Goal: Information Seeking & Learning: Find contact information

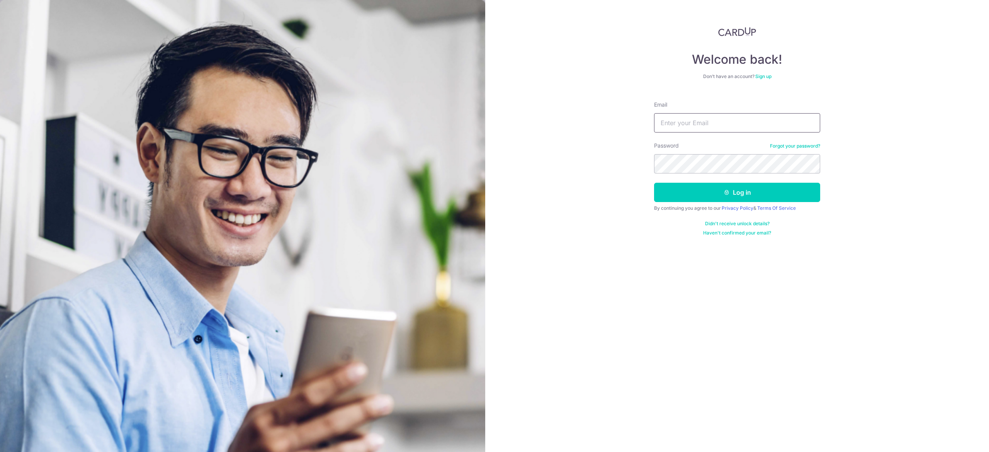
drag, startPoint x: 0, startPoint y: 0, endPoint x: 686, endPoint y: 123, distance: 697.2
click at [686, 123] on input "Email" at bounding box center [737, 122] width 166 height 19
type input "[PERSON_NAME][EMAIL_ADDRESS][DOMAIN_NAME]"
click at [654, 183] on button "Log in" at bounding box center [737, 192] width 166 height 19
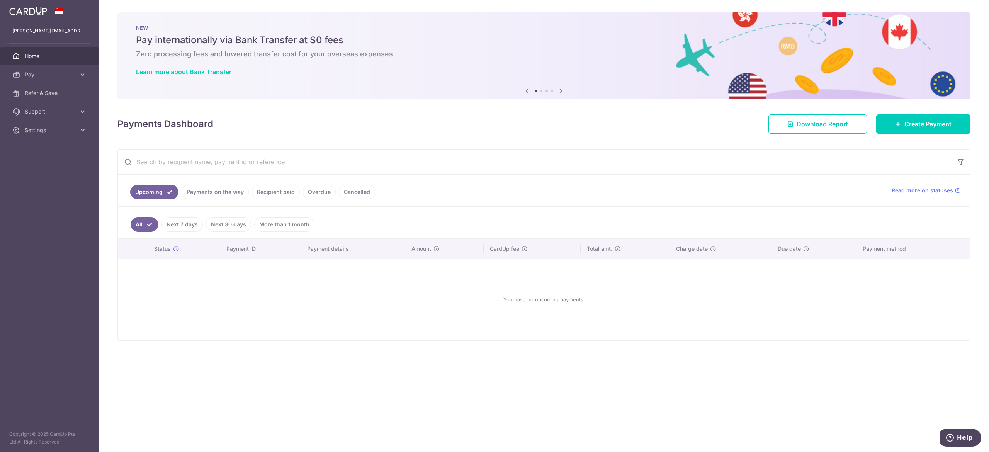
click at [230, 198] on link "Payments on the way" at bounding box center [215, 192] width 67 height 15
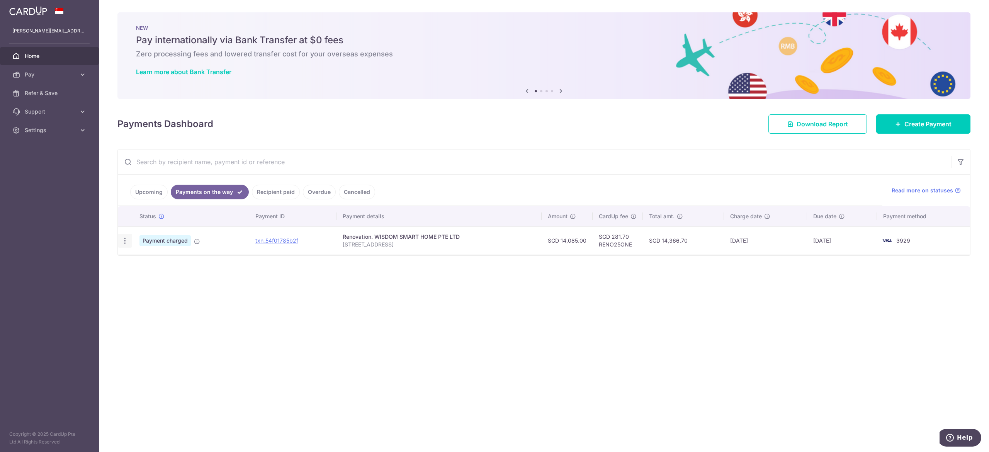
click at [124, 239] on icon "button" at bounding box center [125, 241] width 8 height 8
drag, startPoint x: 218, startPoint y: 308, endPoint x: 217, endPoint y: 300, distance: 7.8
click at [218, 308] on div "× Pause Schedule Pause all future payments in this series Pause just this one p…" at bounding box center [544, 226] width 890 height 452
click at [192, 250] on td "Payment charged" at bounding box center [191, 240] width 116 height 28
click at [196, 242] on icon at bounding box center [197, 241] width 6 height 6
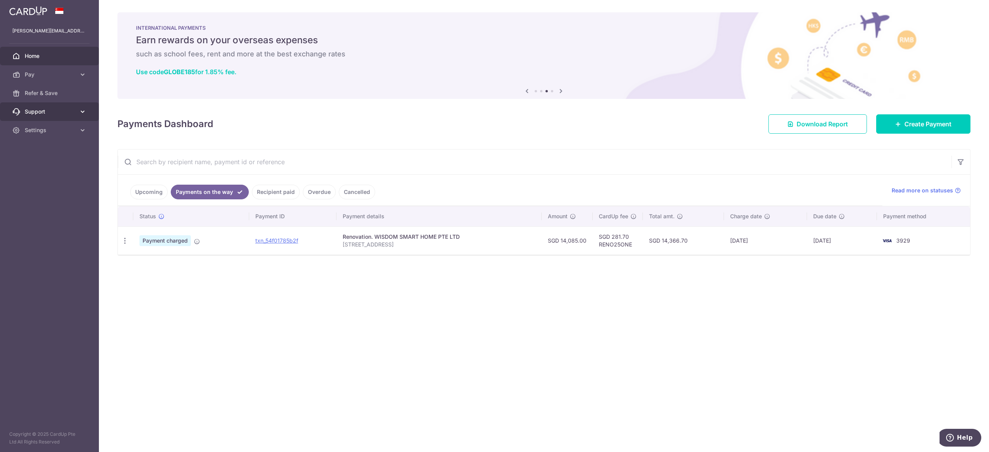
click at [73, 105] on link "Support" at bounding box center [49, 111] width 99 height 19
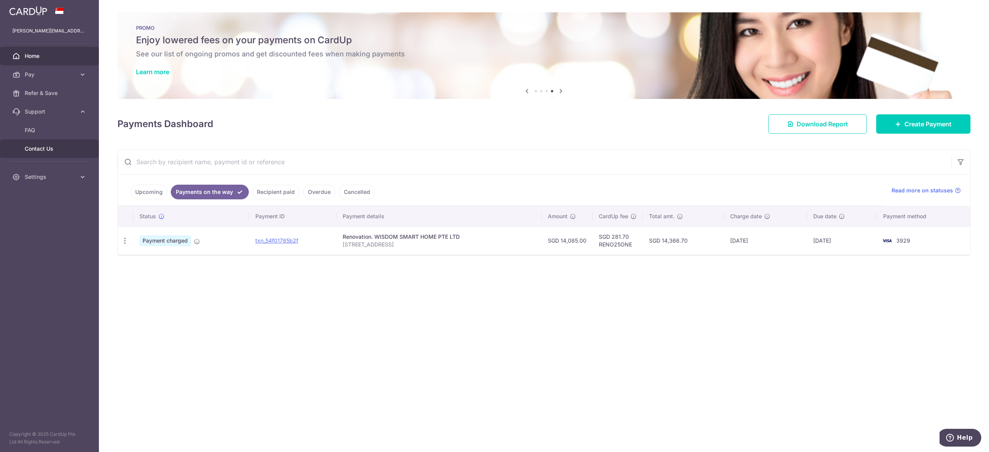
click at [55, 149] on span "Contact Us" at bounding box center [50, 149] width 51 height 8
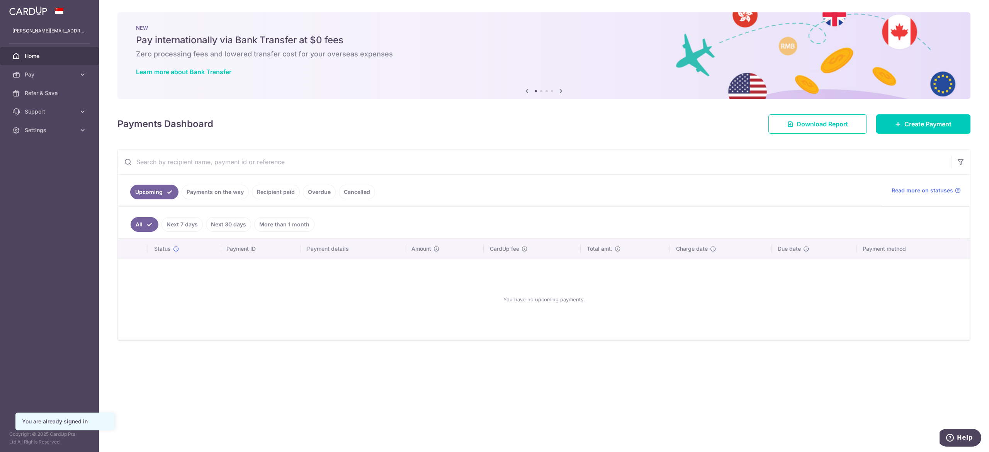
click at [206, 193] on link "Payments on the way" at bounding box center [215, 192] width 67 height 15
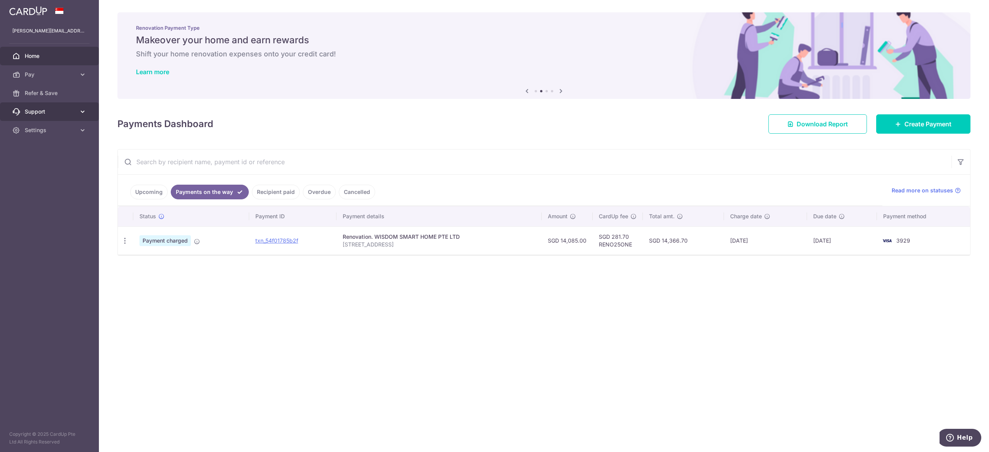
click at [37, 114] on span "Support" at bounding box center [50, 112] width 51 height 8
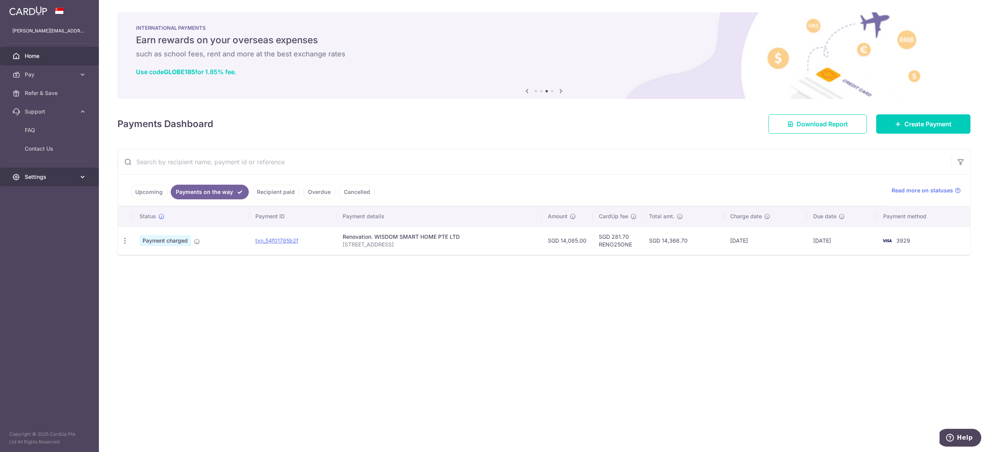
click at [51, 169] on link "Settings" at bounding box center [49, 177] width 99 height 19
click at [64, 146] on span "Contact Us" at bounding box center [50, 149] width 51 height 8
